Goal: Information Seeking & Learning: Find specific fact

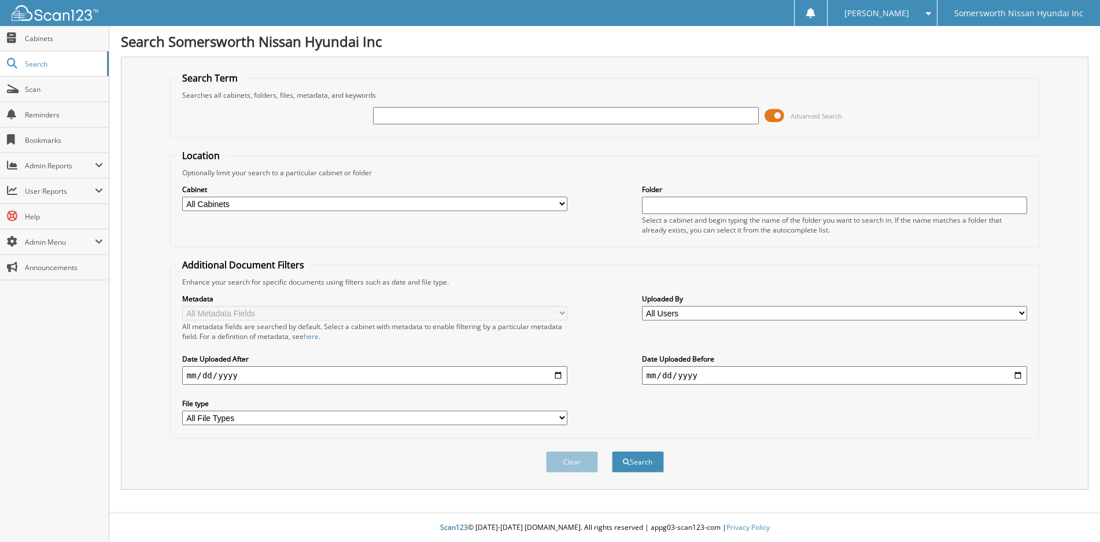
click at [422, 113] on input "text" at bounding box center [566, 115] width 386 height 17
type input "[PERSON_NAME]"
click at [612, 451] on button "Search" at bounding box center [638, 461] width 52 height 21
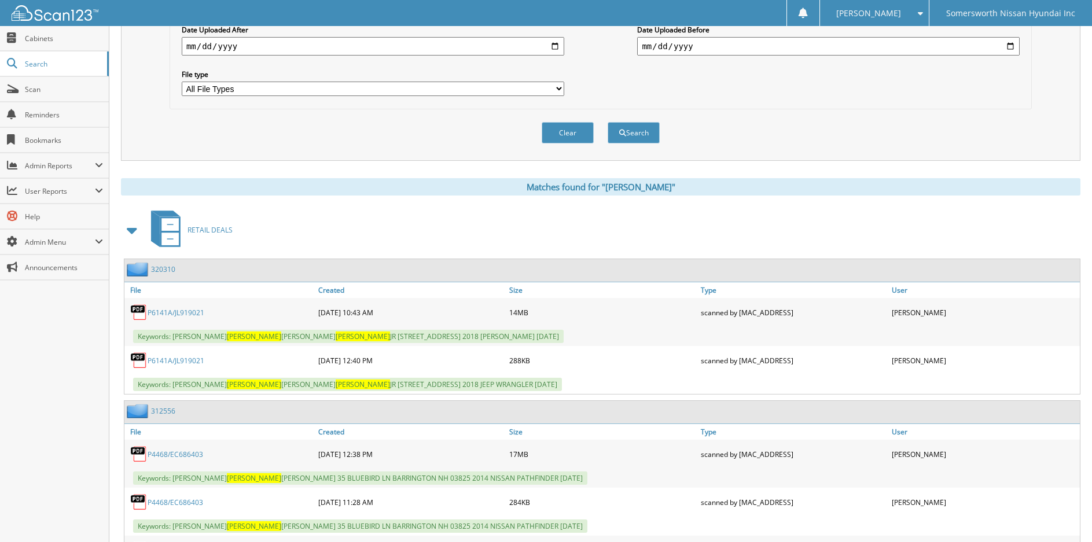
scroll to position [347, 0]
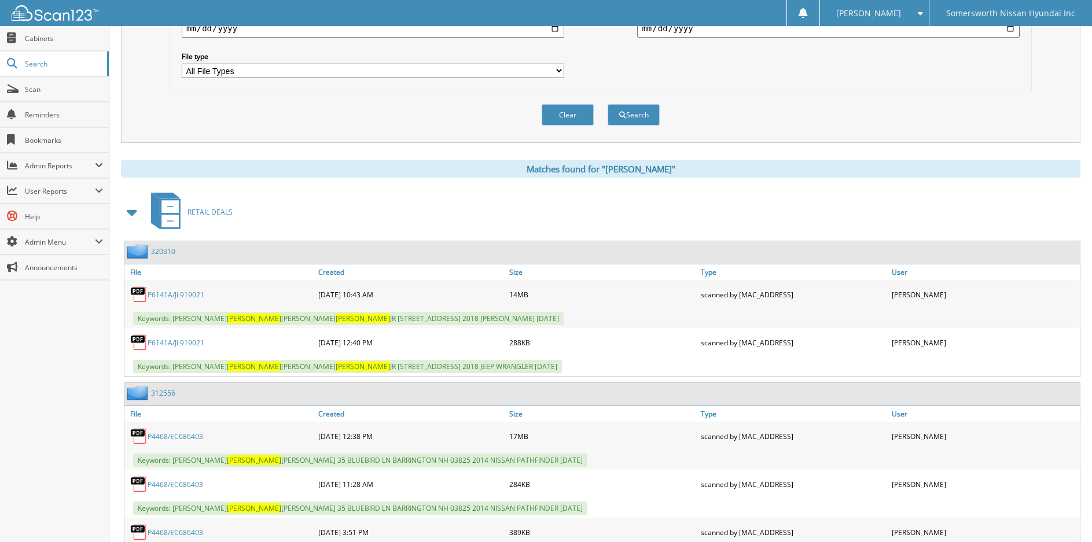
click at [159, 292] on link "P6141A/JL919021" at bounding box center [176, 295] width 57 height 10
click at [899, 14] on span "[PERSON_NAME]" at bounding box center [868, 13] width 65 height 7
click at [923, 12] on span at bounding box center [917, 13] width 11 height 8
click at [912, 57] on link "Logout" at bounding box center [874, 56] width 109 height 20
